Goal: Information Seeking & Learning: Learn about a topic

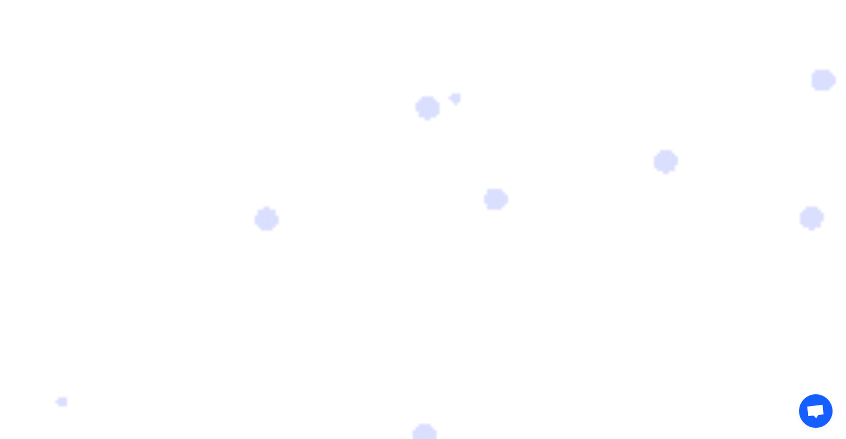
scroll to position [134, 0]
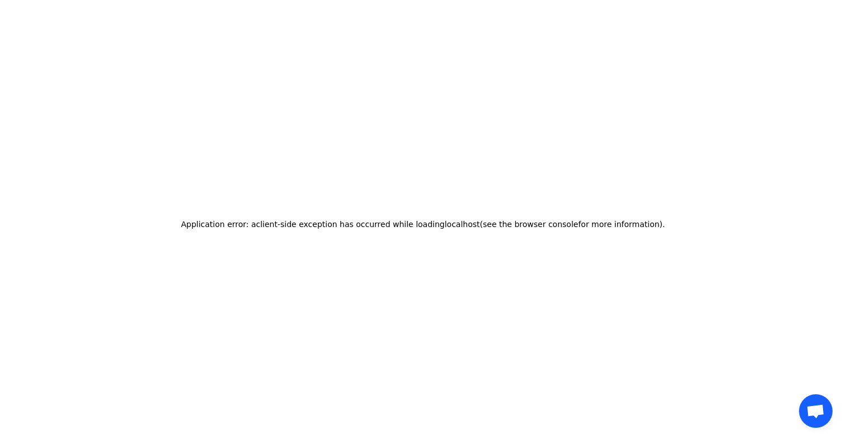
drag, startPoint x: 255, startPoint y: 221, endPoint x: 845, endPoint y: 252, distance: 590.8
click at [841, 252] on div "Application error: a client -side exception has occurred while loading localhos…" at bounding box center [422, 223] width 837 height 439
click at [247, 240] on div "Application error: a client -side exception has occurred while loading localhos…" at bounding box center [422, 223] width 837 height 439
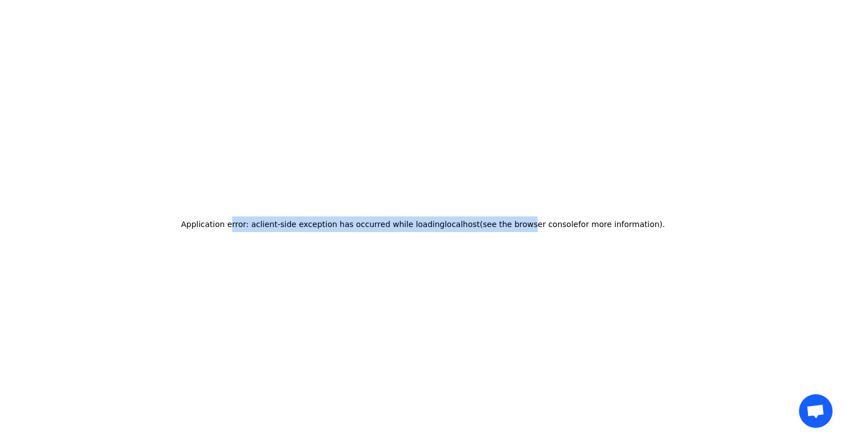
drag, startPoint x: 243, startPoint y: 219, endPoint x: 539, endPoint y: 219, distance: 296.4
click at [539, 219] on h2 "Application error: a client -side exception has occurred while loading localhos…" at bounding box center [423, 224] width 484 height 16
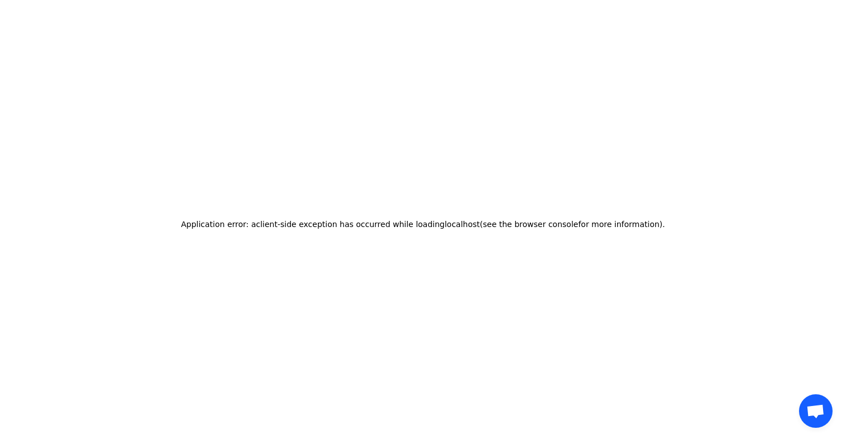
click at [539, 219] on h2 "Application error: a client -side exception has occurred while loading localhos…" at bounding box center [423, 224] width 484 height 16
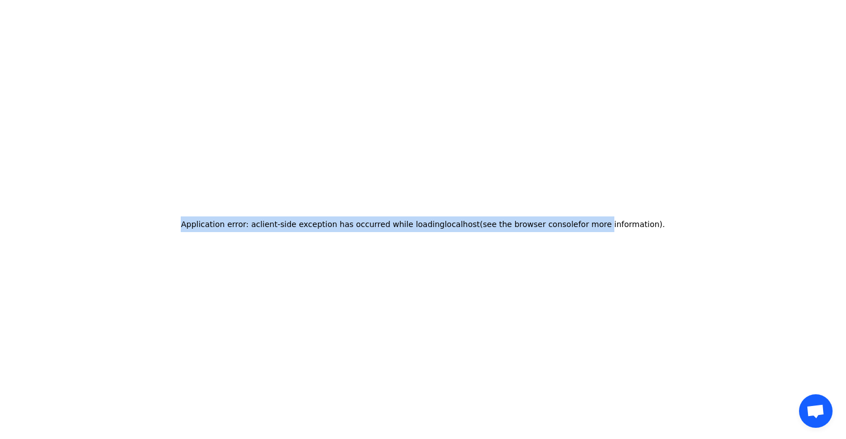
drag, startPoint x: 191, startPoint y: 214, endPoint x: 609, endPoint y: 214, distance: 418.3
click at [609, 214] on div "Application error: a client -side exception has occurred while loading localhos…" at bounding box center [422, 223] width 837 height 439
click at [609, 216] on h2 "Application error: a client -side exception has occurred while loading localhos…" at bounding box center [423, 224] width 484 height 16
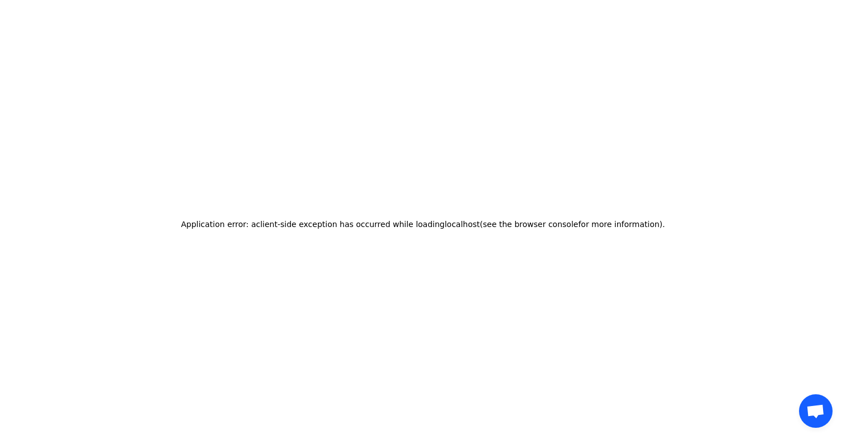
click at [609, 216] on h2 "Application error: a client -side exception has occurred while loading localhos…" at bounding box center [423, 224] width 484 height 16
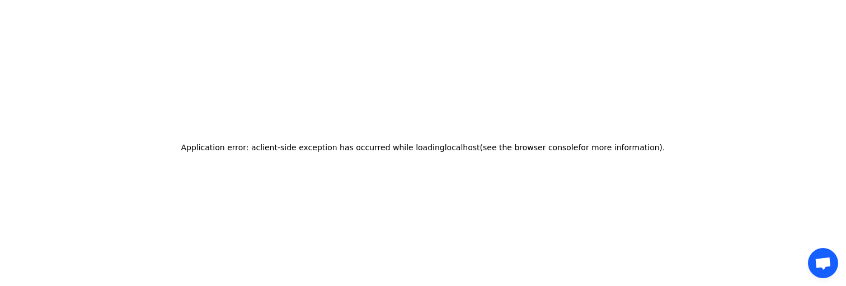
click at [282, 145] on h2 "Application error: a client -side exception has occurred while loading localhos…" at bounding box center [423, 148] width 484 height 16
drag, startPoint x: 202, startPoint y: 140, endPoint x: 682, endPoint y: 146, distance: 479.9
click at [682, 146] on div "Application error: a client -side exception has occurred while loading localhos…" at bounding box center [422, 147] width 837 height 286
click at [404, 144] on h2 "Application error: a client -side exception has occurred while loading localhos…" at bounding box center [423, 148] width 484 height 16
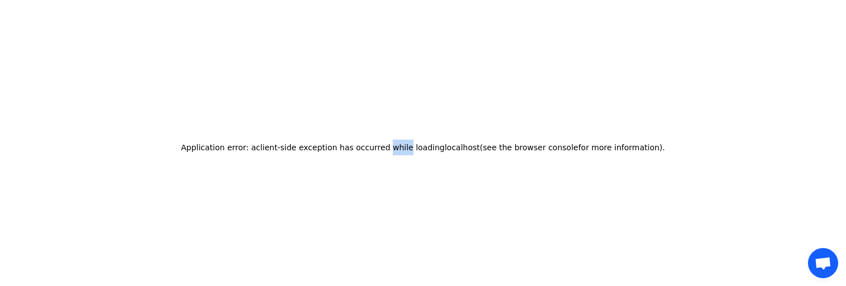
click at [404, 144] on h2 "Application error: a client -side exception has occurred while loading localhos…" at bounding box center [423, 148] width 484 height 16
click at [259, 143] on h2 "Application error: a client -side exception has occurred while loading localhos…" at bounding box center [423, 148] width 484 height 16
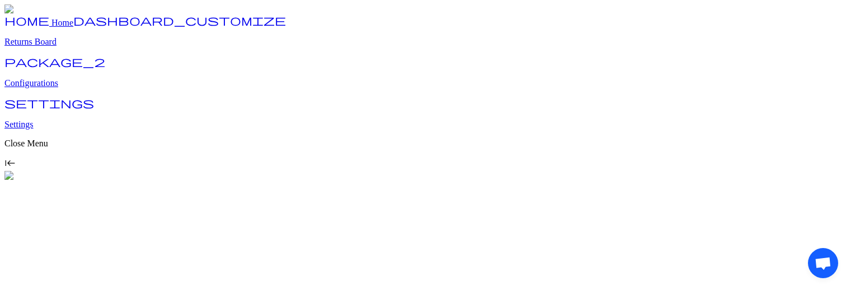
click at [264, 181] on div "home Home dashboard_customize Returns Board package_2 Configurations settings S…" at bounding box center [422, 92] width 837 height 177
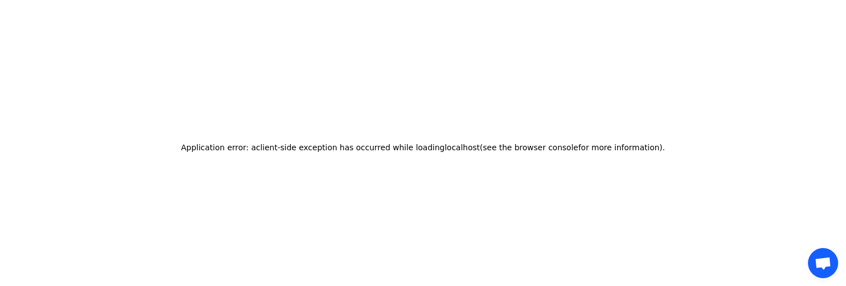
click at [360, 140] on h2 "Application error: a client -side exception has occurred while loading localhos…" at bounding box center [423, 148] width 484 height 16
click at [230, 147] on h2 "Application error: a client -side exception has occurred while loading localhos…" at bounding box center [423, 148] width 484 height 16
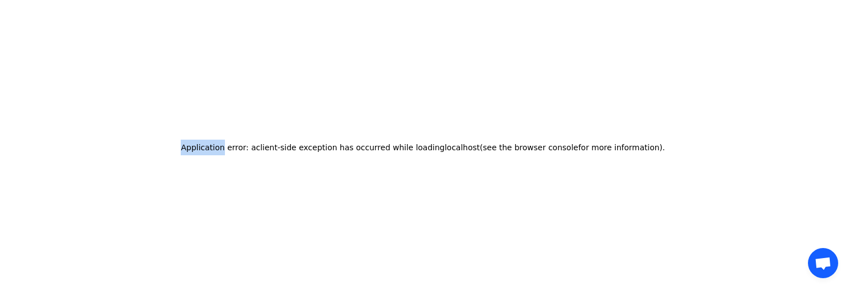
click at [230, 147] on h2 "Application error: a client -side exception has occurred while loading localhos…" at bounding box center [423, 148] width 484 height 16
copy h2 "Application error: a client -side exception has occurred while loading localhos…"
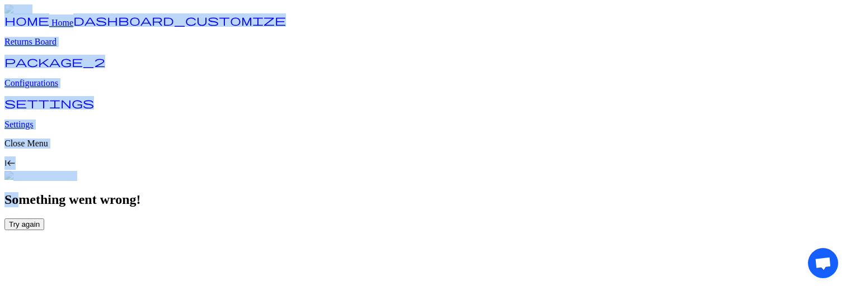
drag, startPoint x: 153, startPoint y: 5, endPoint x: 264, endPoint y: 65, distance: 126.6
click at [256, 60] on div "home Home dashboard_customize Returns Board package_2 Configurations settings S…" at bounding box center [422, 117] width 837 height 226
click at [77, 171] on img at bounding box center [40, 176] width 73 height 10
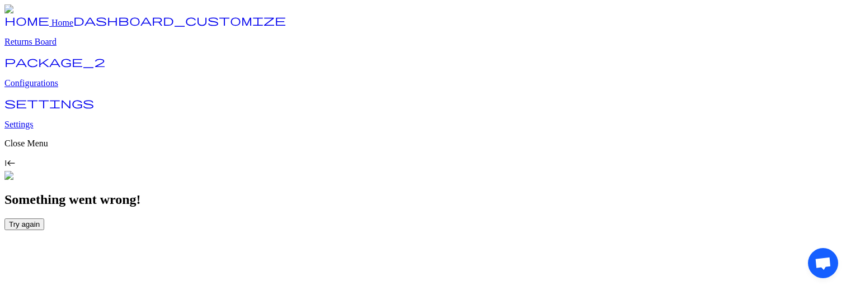
click at [278, 183] on div "home Home dashboard_customize Returns Board package_2 Configurations settings S…" at bounding box center [422, 117] width 837 height 226
drag, startPoint x: 143, startPoint y: 6, endPoint x: 304, endPoint y: 160, distance: 223.1
click at [304, 160] on div "home Home dashboard_customize Returns Board package_2 Configurations settings S…" at bounding box center [422, 117] width 837 height 226
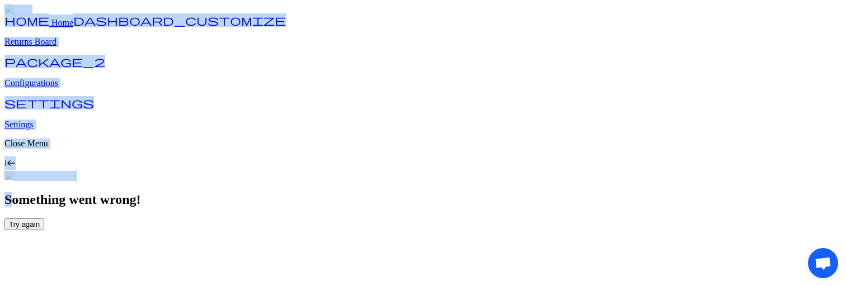
drag, startPoint x: 155, startPoint y: 11, endPoint x: 280, endPoint y: 130, distance: 172.8
click at [280, 130] on div "home Home dashboard_customize Returns Board package_2 Configurations settings S…" at bounding box center [422, 117] width 837 height 226
click at [374, 211] on div "home Home dashboard_customize Returns Board package_2 Configurations settings S…" at bounding box center [422, 117] width 837 height 226
drag, startPoint x: 155, startPoint y: 6, endPoint x: 296, endPoint y: 75, distance: 157.3
click at [296, 75] on div "home Home dashboard_customize Returns Board package_2 Configurations settings S…" at bounding box center [422, 117] width 837 height 226
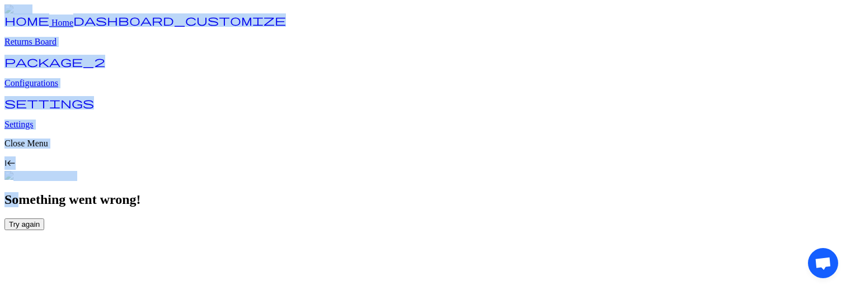
click at [77, 171] on img at bounding box center [40, 176] width 73 height 10
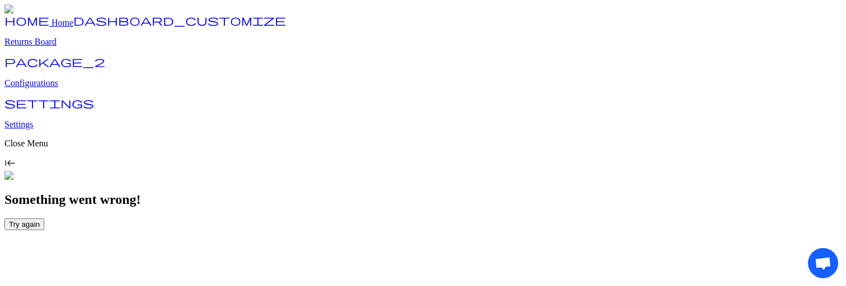
click at [311, 195] on div "home Home dashboard_customize Returns Board package_2 Configurations settings S…" at bounding box center [422, 117] width 837 height 226
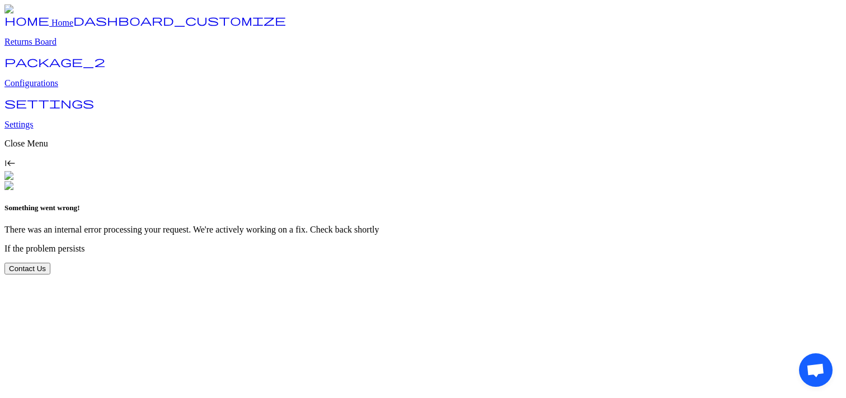
click at [46, 273] on span "Contact Us" at bounding box center [27, 269] width 37 height 8
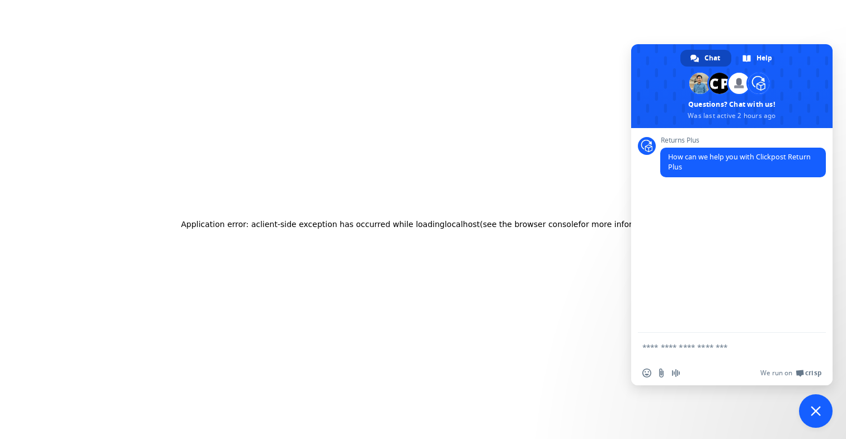
click at [816, 398] on span "Close chat" at bounding box center [815, 411] width 10 height 10
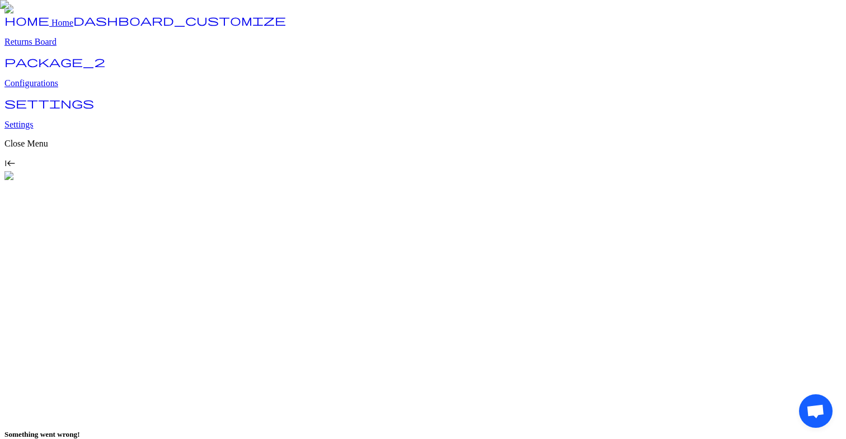
drag, startPoint x: 462, startPoint y: 343, endPoint x: 537, endPoint y: 343, distance: 74.9
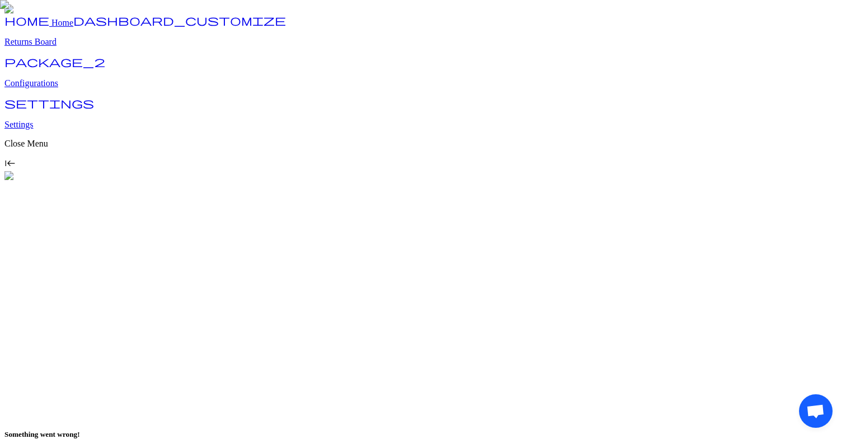
click at [531, 343] on div "Something went wrong! There was an internal error processing your request. We'r…" at bounding box center [422, 347] width 837 height 332
click at [537, 343] on div "Something went wrong! There was an internal error processing your request. We'r…" at bounding box center [422, 347] width 837 height 332
